Goal: Task Accomplishment & Management: Use online tool/utility

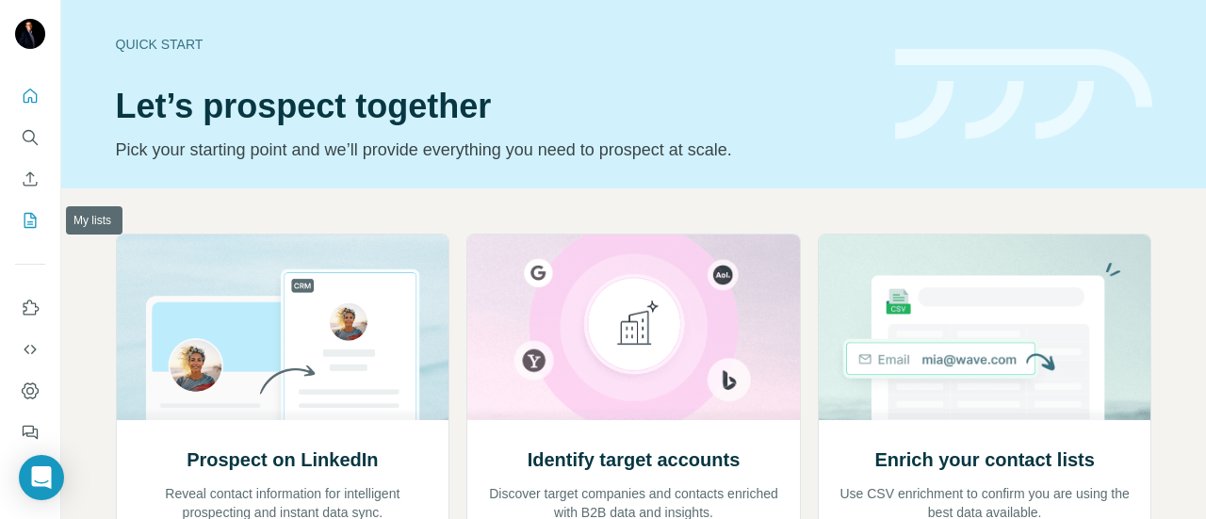
click at [30, 221] on icon "My lists" at bounding box center [31, 219] width 9 height 12
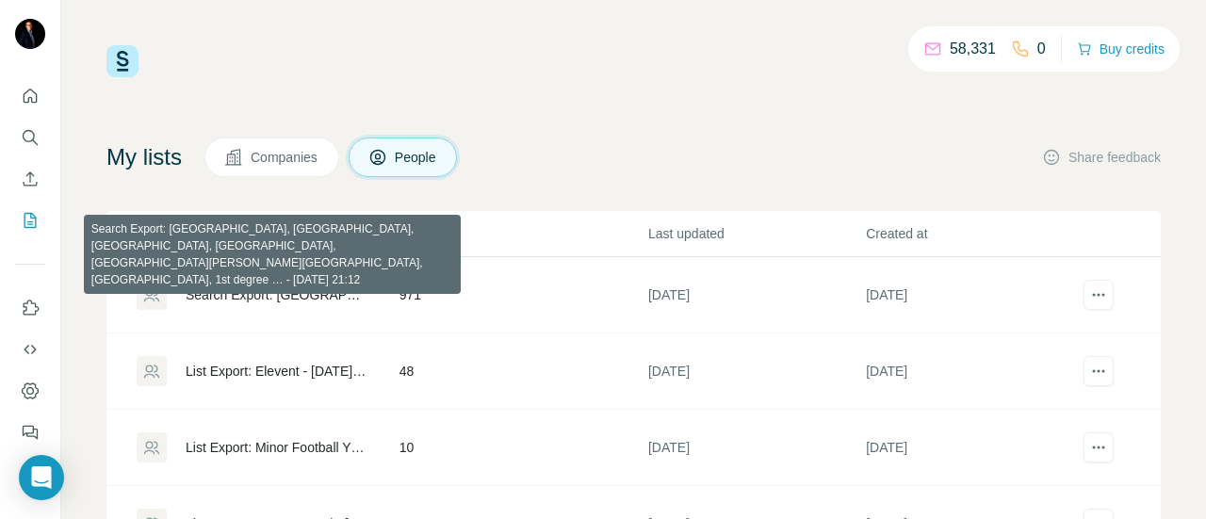
click at [273, 295] on div "Search Export: [GEOGRAPHIC_DATA], [GEOGRAPHIC_DATA], [GEOGRAPHIC_DATA], [GEOGRA…" at bounding box center [277, 295] width 182 height 19
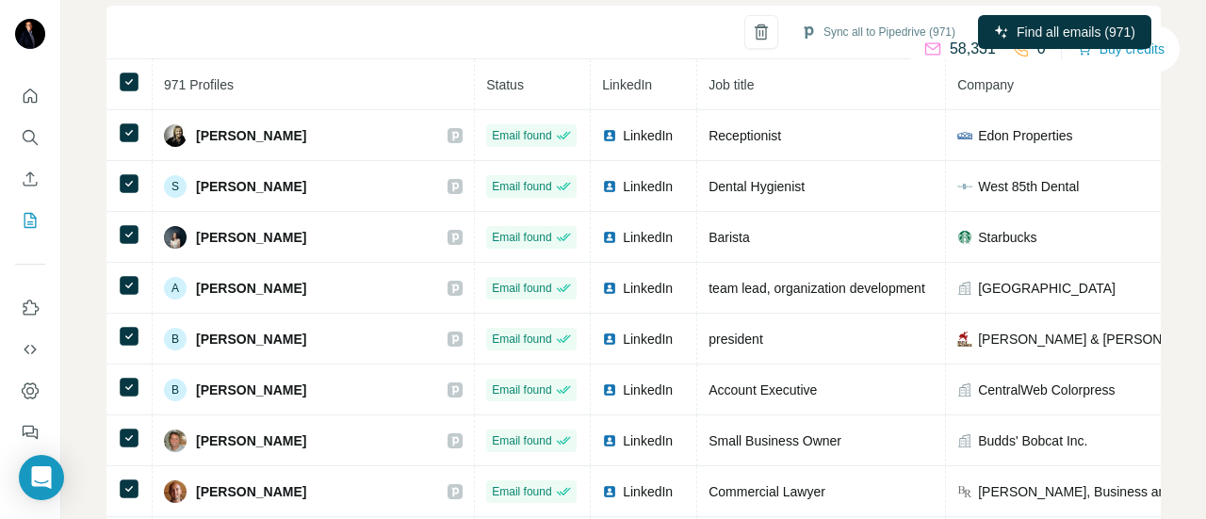
scroll to position [958, 0]
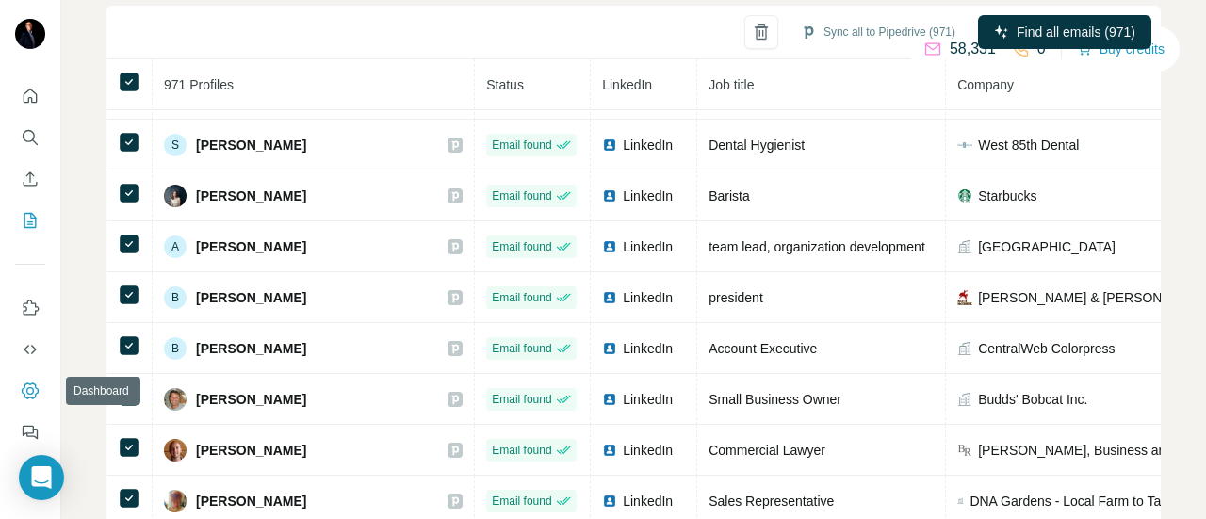
click at [38, 398] on icon "Dashboard" at bounding box center [30, 391] width 19 height 19
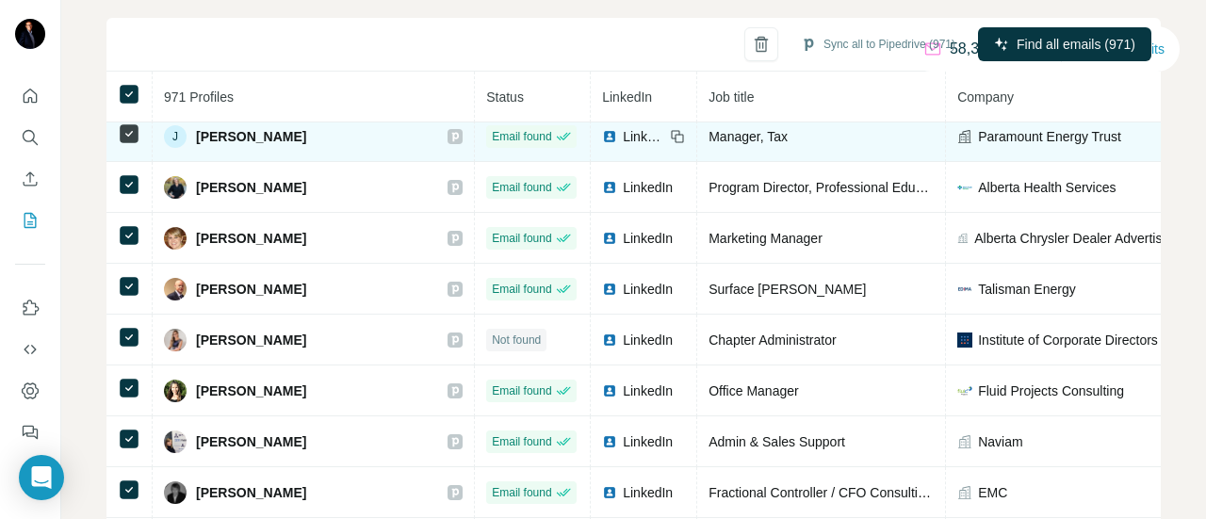
scroll to position [1599, 0]
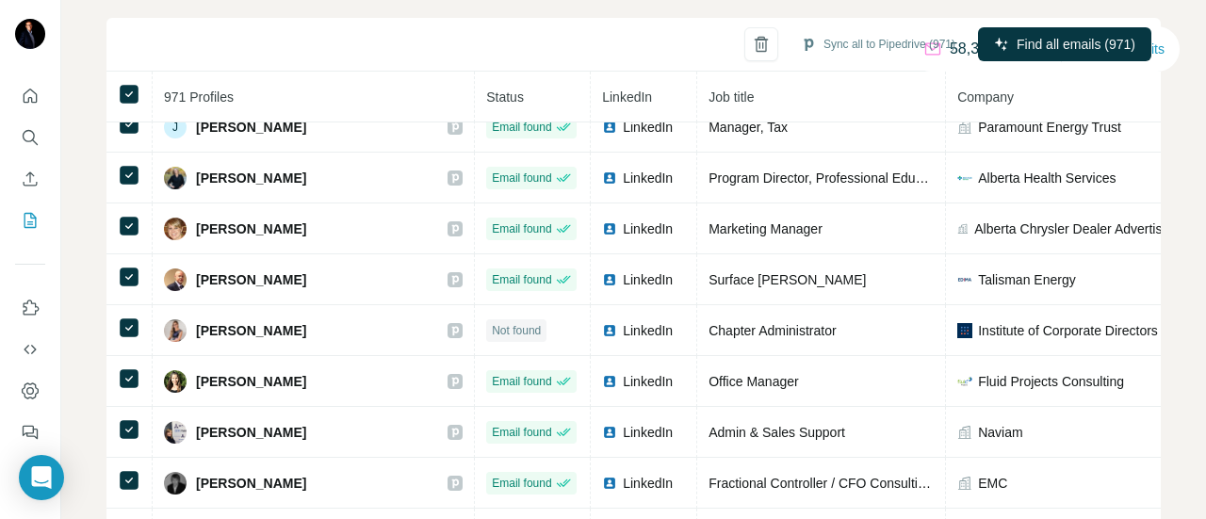
click at [491, 52] on div "Sync all to Pipedrive (971) Find all emails (971)" at bounding box center [634, 45] width 1055 height 54
click at [28, 225] on icon "My lists" at bounding box center [30, 220] width 19 height 19
